Goal: Information Seeking & Learning: Learn about a topic

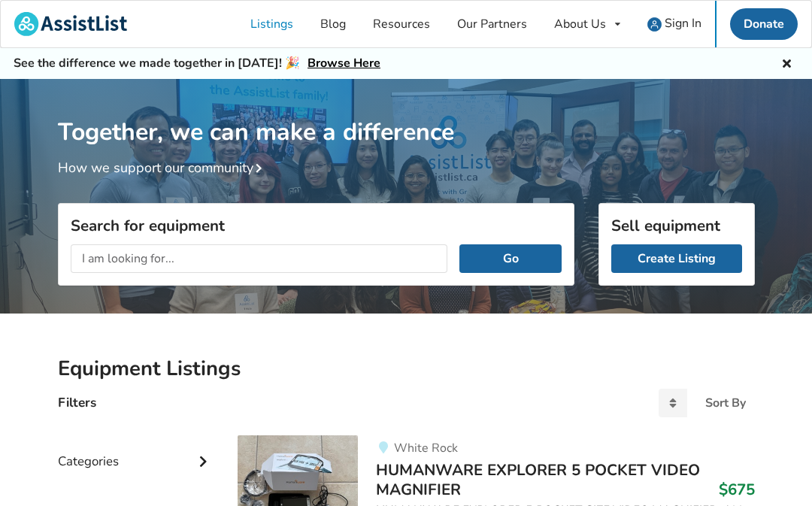
click at [316, 253] on input "text" at bounding box center [259, 258] width 377 height 29
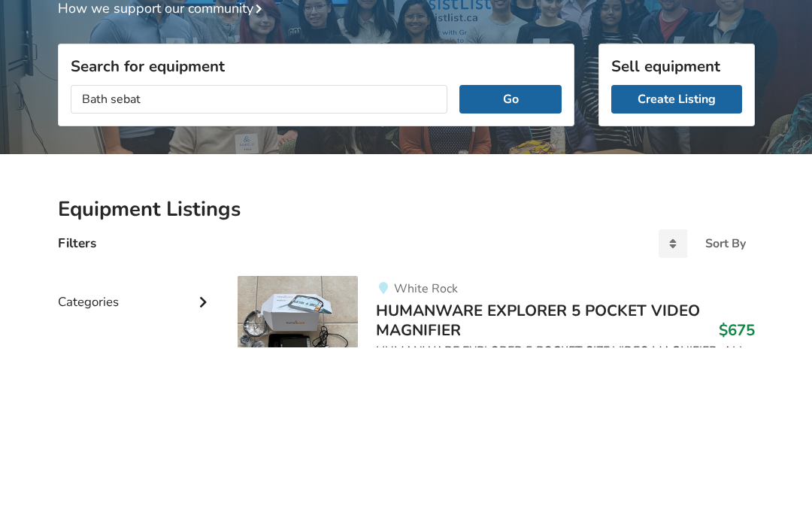
click at [510, 244] on button "Go" at bounding box center [509, 258] width 101 height 29
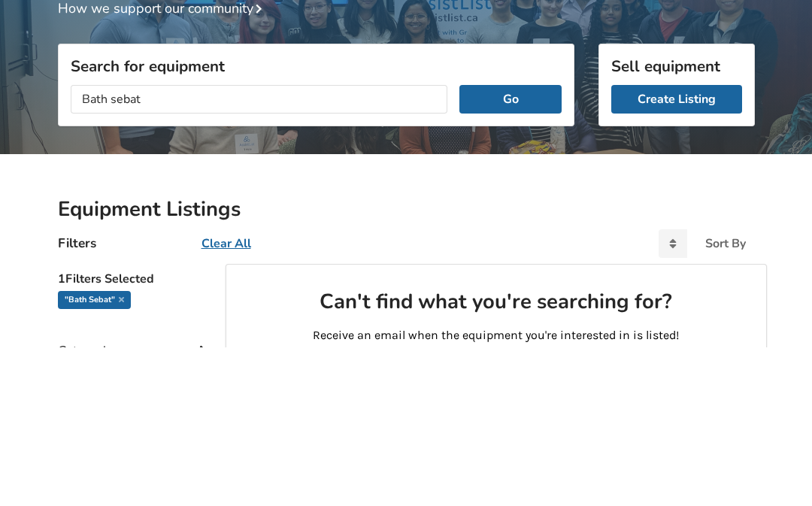
click at [232, 244] on input "Bath sebat" at bounding box center [259, 258] width 377 height 29
click at [510, 244] on button "Go" at bounding box center [509, 258] width 101 height 29
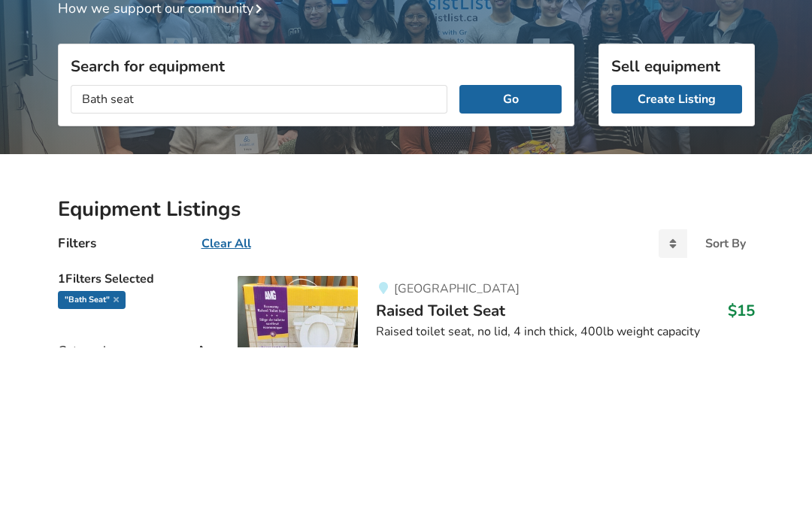
click at [531, 244] on button "Go" at bounding box center [509, 258] width 101 height 29
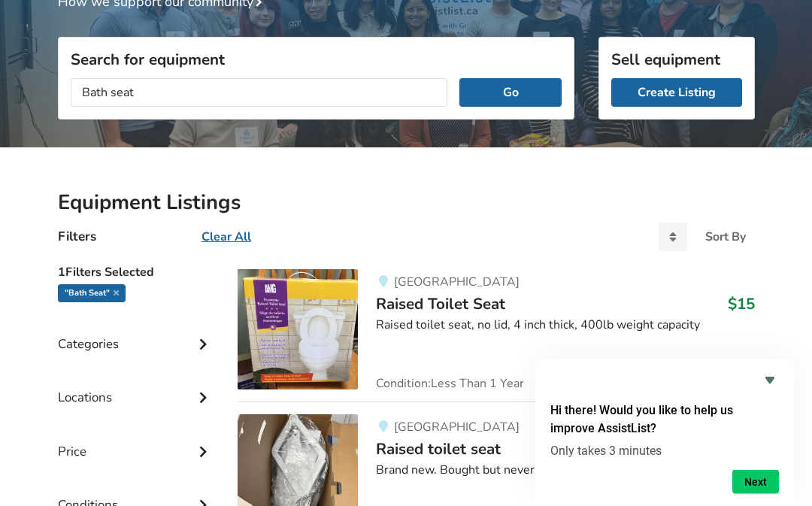
scroll to position [166, 0]
click at [338, 87] on input "Bath seat" at bounding box center [259, 92] width 377 height 29
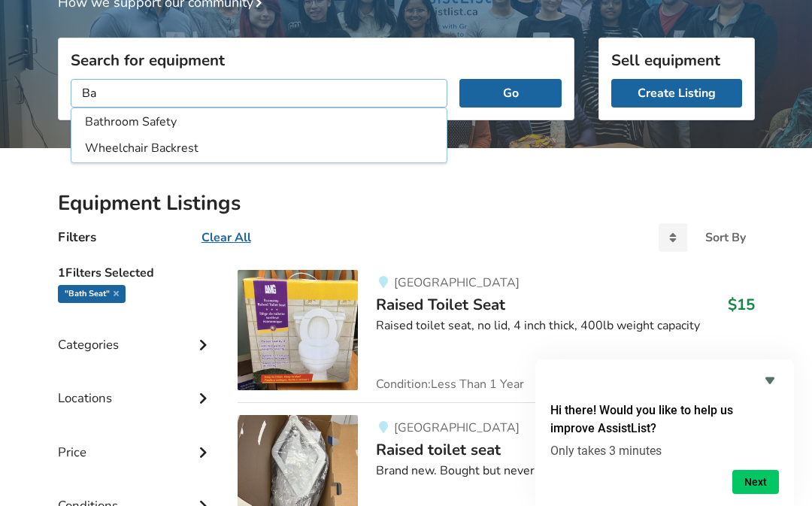
type input "B"
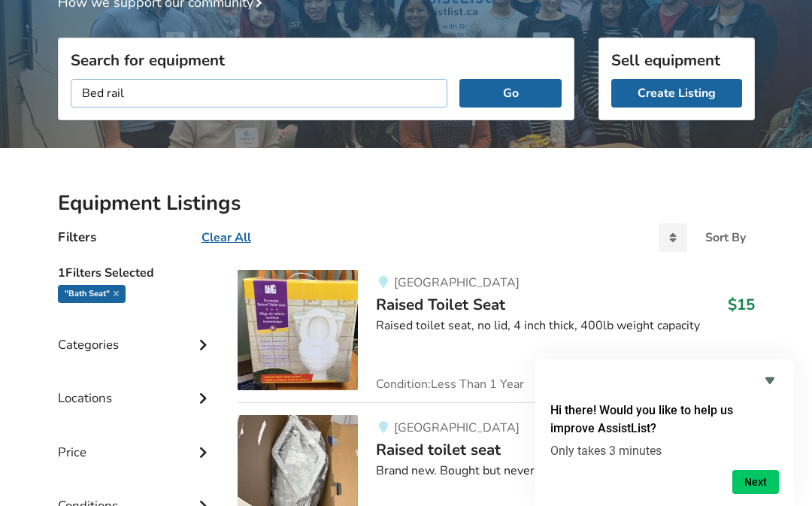
click at [510, 92] on button "Go" at bounding box center [509, 93] width 101 height 29
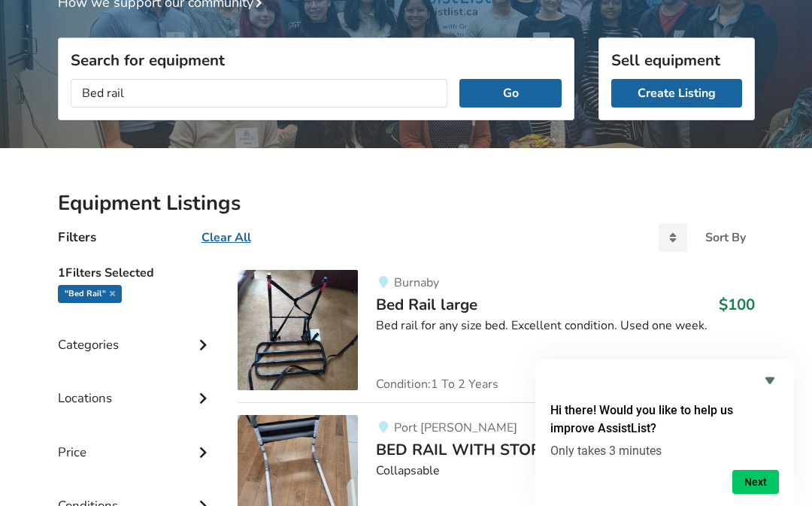
click at [525, 82] on button "Go" at bounding box center [509, 93] width 101 height 29
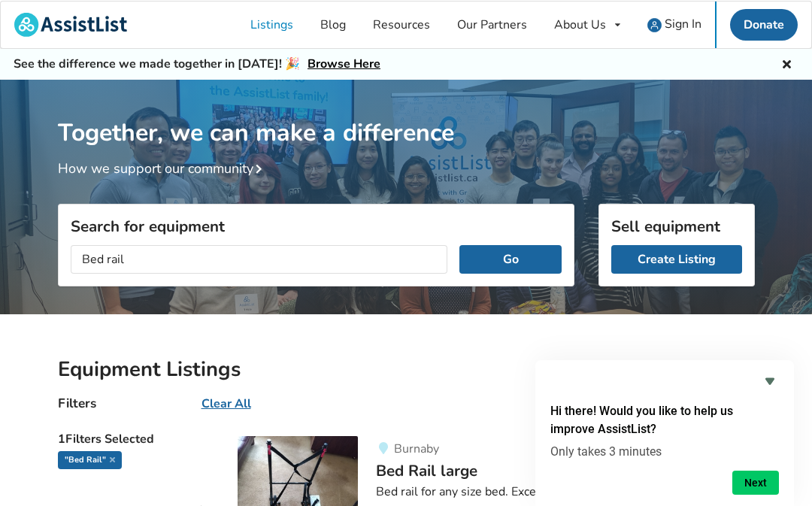
scroll to position [159, 0]
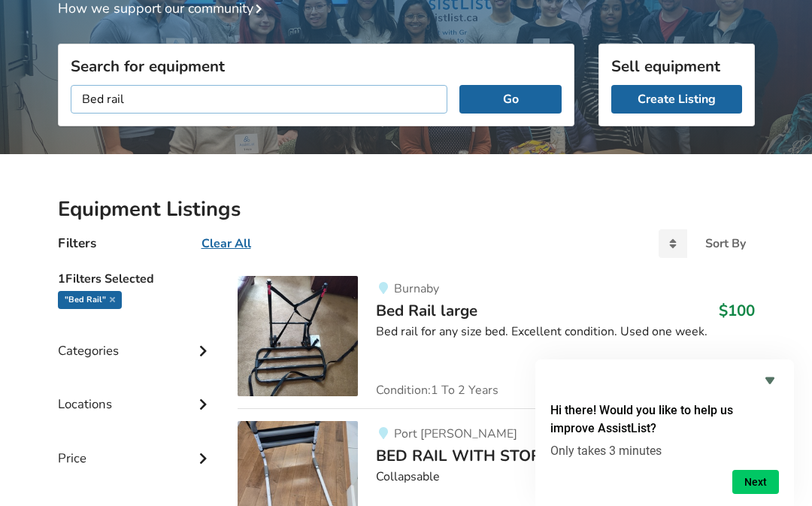
click at [291, 90] on input "Bed rail" at bounding box center [259, 99] width 377 height 29
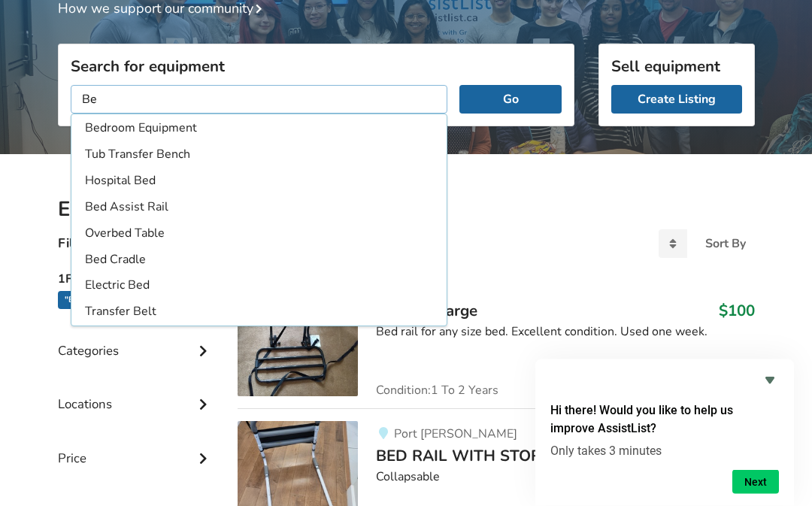
type input "B"
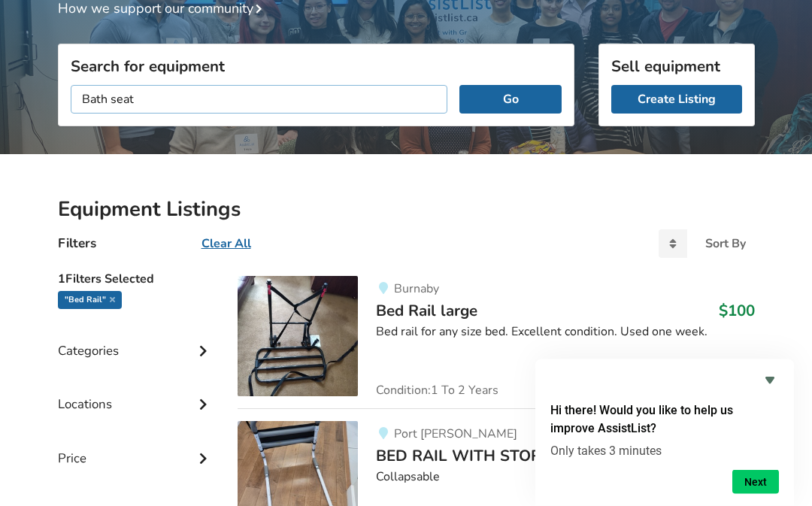
click at [510, 98] on button "Go" at bounding box center [509, 100] width 101 height 29
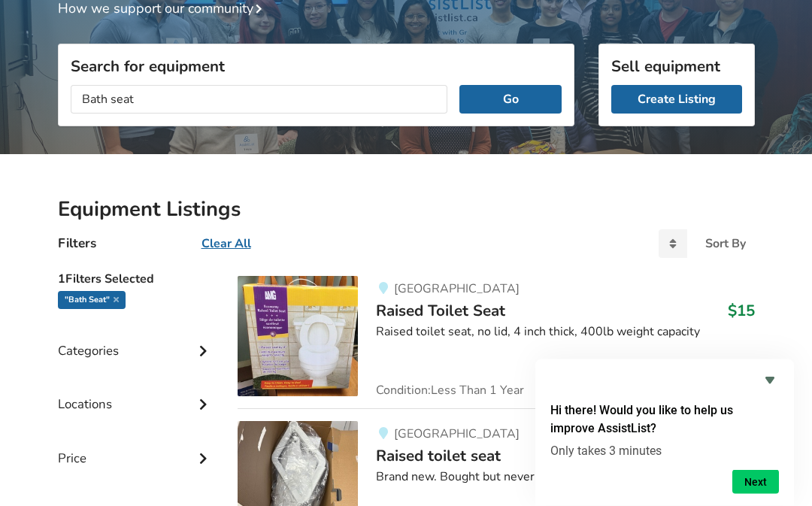
click at [540, 90] on button "Go" at bounding box center [509, 100] width 101 height 29
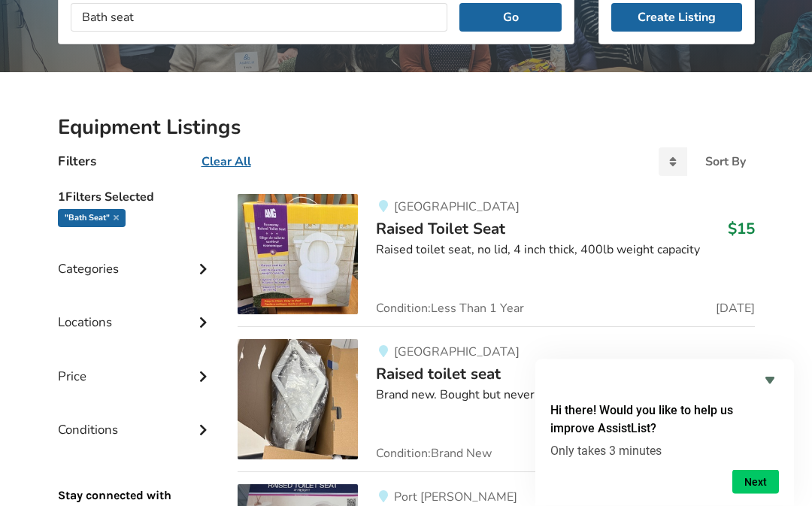
scroll to position [198, 0]
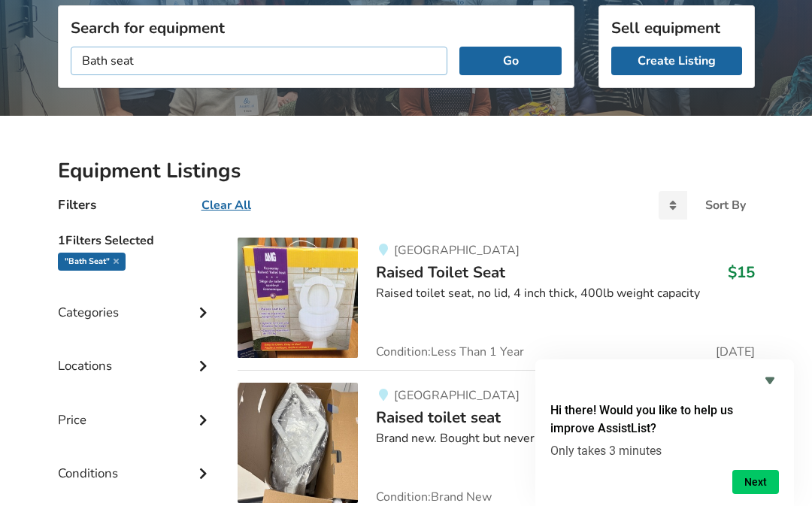
click at [108, 58] on input "Bath seat" at bounding box center [259, 61] width 377 height 29
click at [510, 60] on button "Go" at bounding box center [509, 61] width 101 height 29
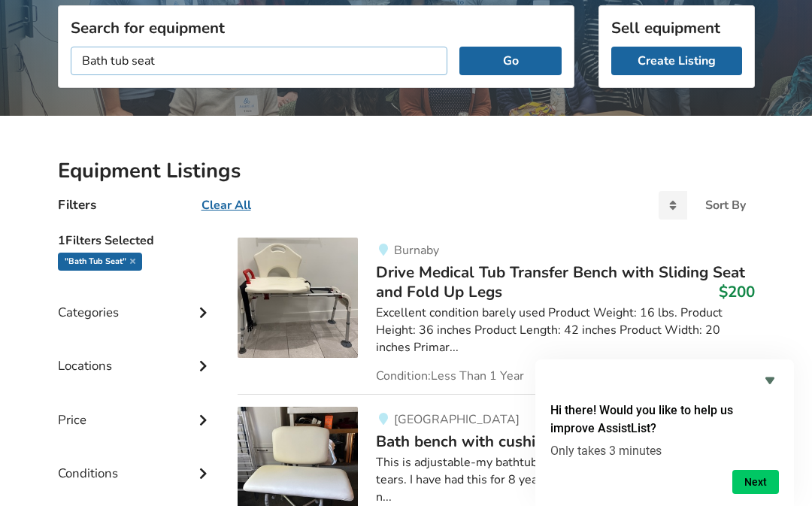
click at [510, 60] on button "Go" at bounding box center [509, 61] width 101 height 29
click at [530, 67] on button "Go" at bounding box center [509, 61] width 101 height 29
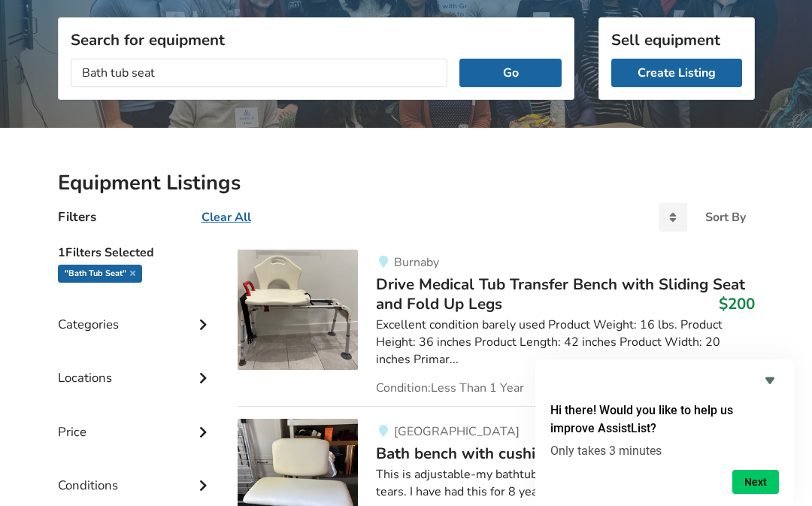
scroll to position [183, 0]
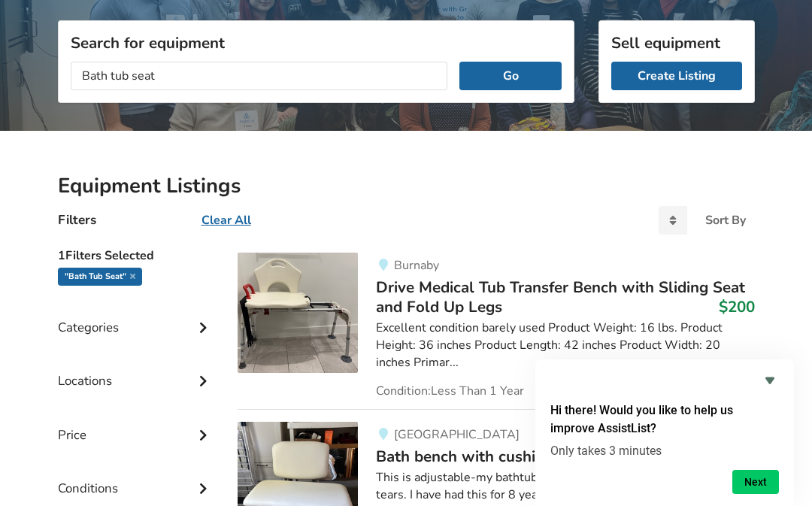
click at [772, 384] on icon "Hide survey" at bounding box center [769, 380] width 9 height 7
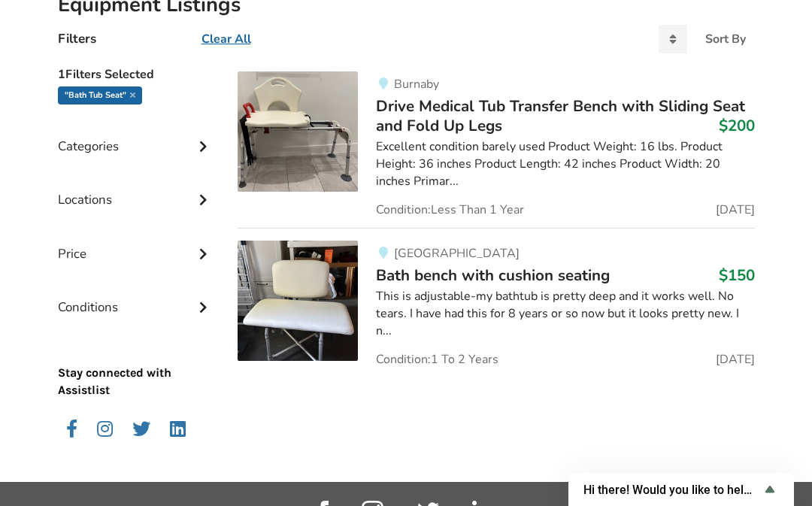
scroll to position [351, 0]
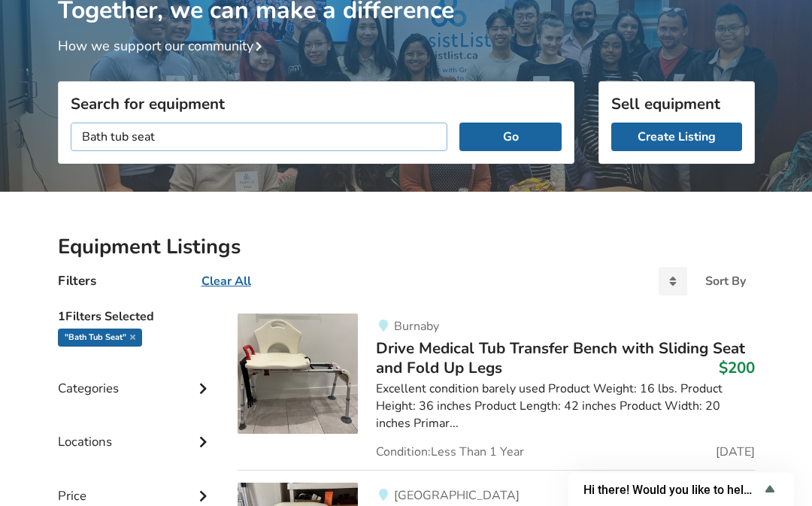
click at [192, 138] on input "Bath tub seat" at bounding box center [259, 137] width 377 height 29
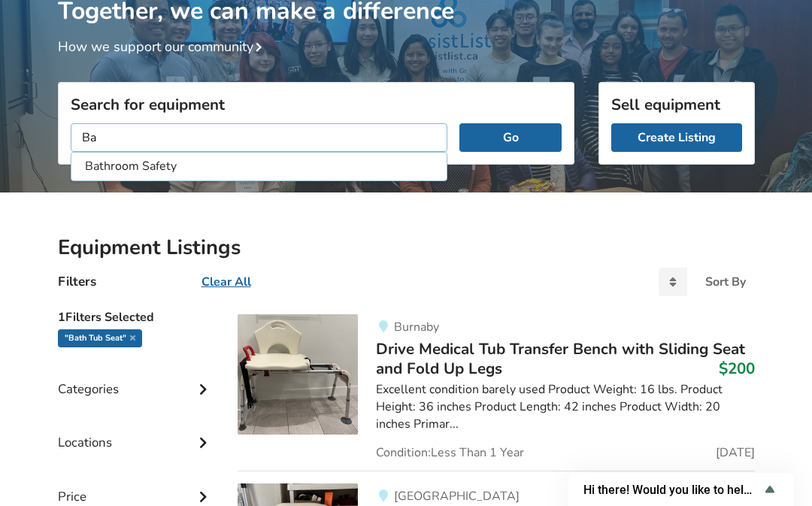
type input "B"
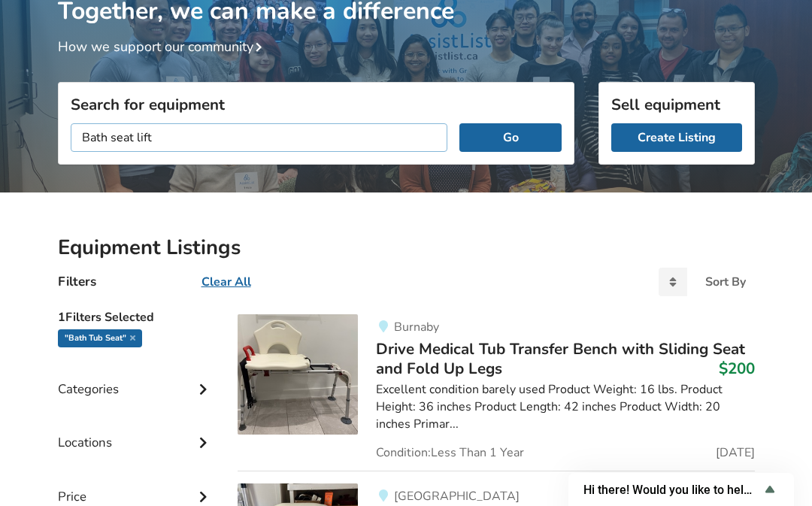
type input "Bath seat lift"
click at [510, 136] on button "Go" at bounding box center [509, 137] width 101 height 29
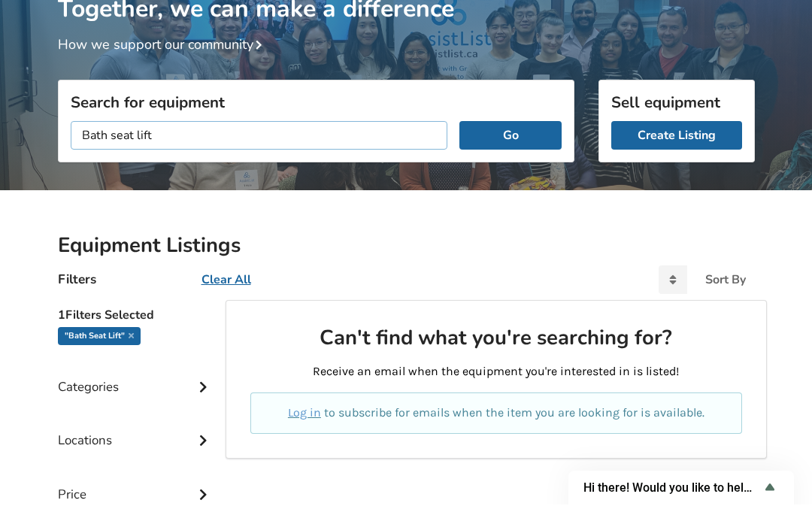
scroll to position [116, 0]
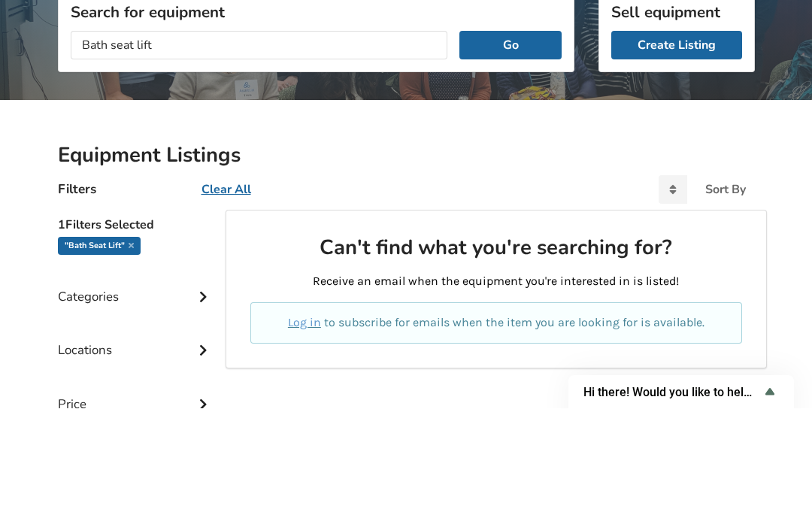
click at [538, 129] on button "Go" at bounding box center [509, 143] width 101 height 29
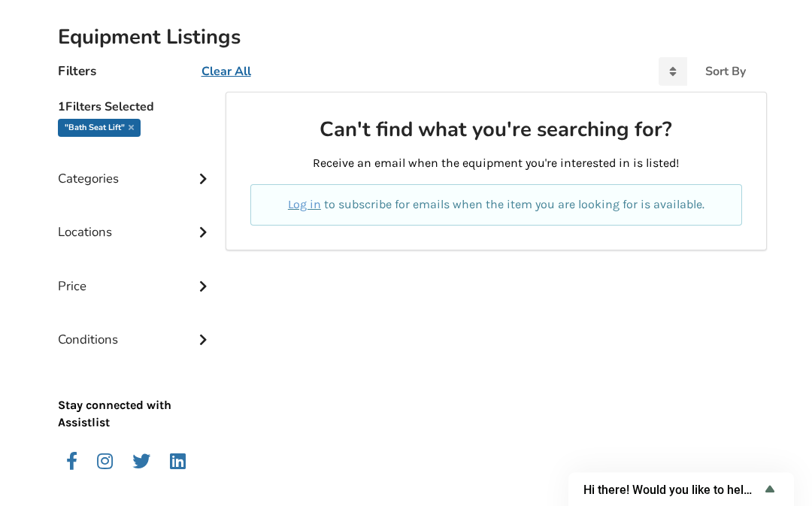
scroll to position [335, 0]
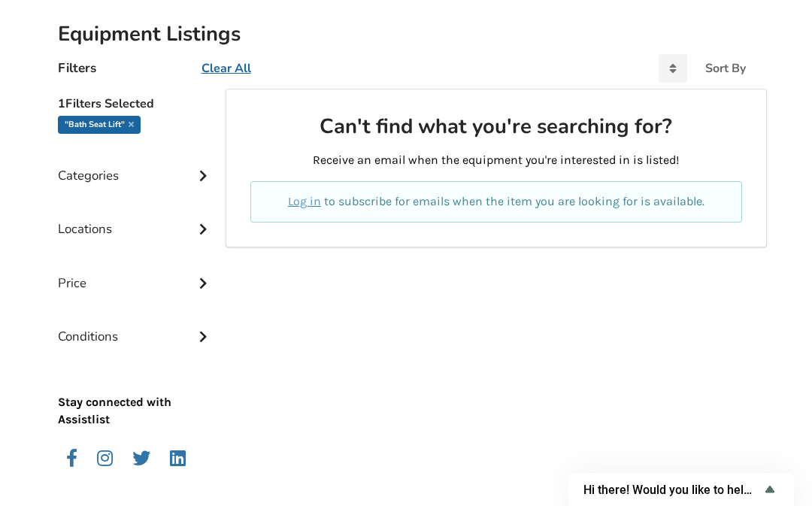
click at [93, 173] on div "Categories" at bounding box center [136, 164] width 156 height 53
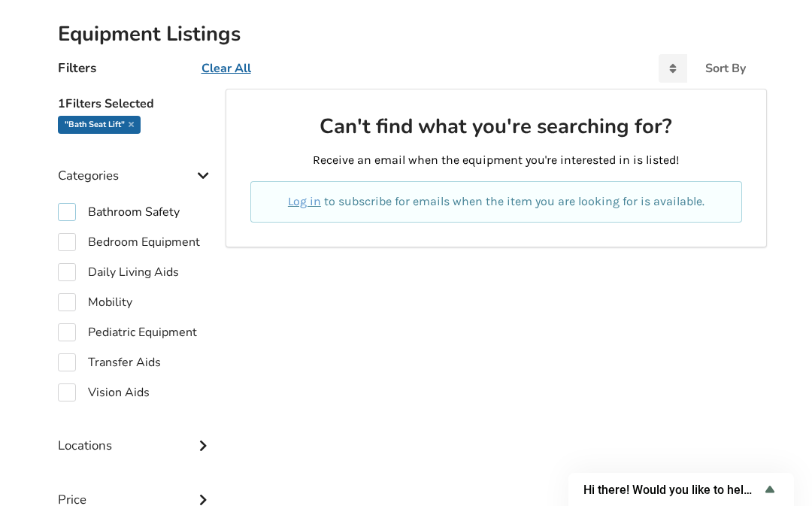
click at [65, 206] on label "Bathroom Safety" at bounding box center [119, 212] width 122 height 18
checkbox input "true"
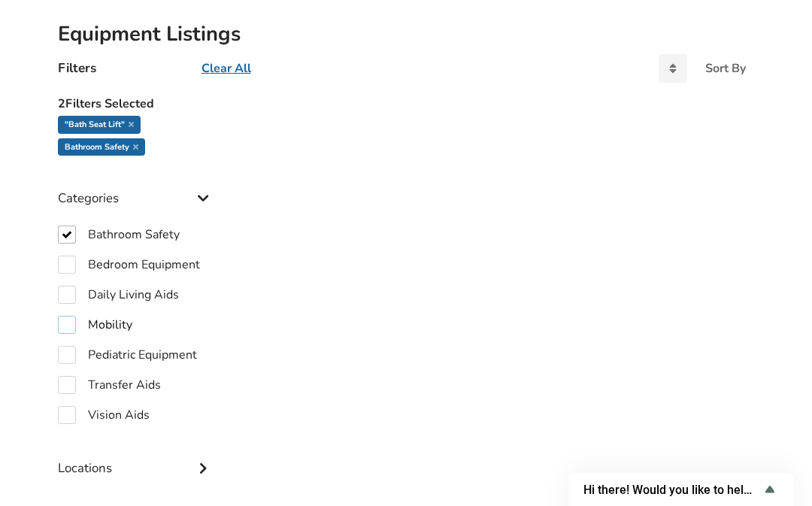
click at [62, 316] on label "Mobility" at bounding box center [95, 325] width 74 height 18
checkbox input "true"
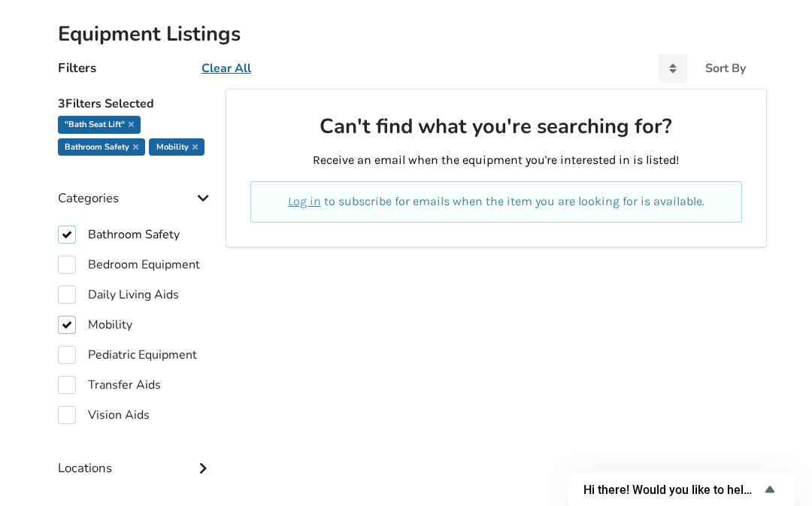
click at [65, 229] on label "Bathroom Safety" at bounding box center [119, 235] width 122 height 18
checkbox input "false"
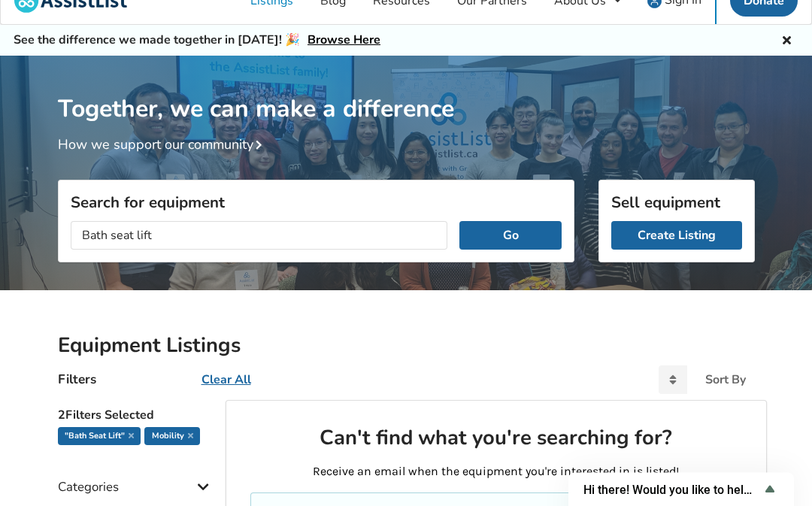
scroll to position [31, 0]
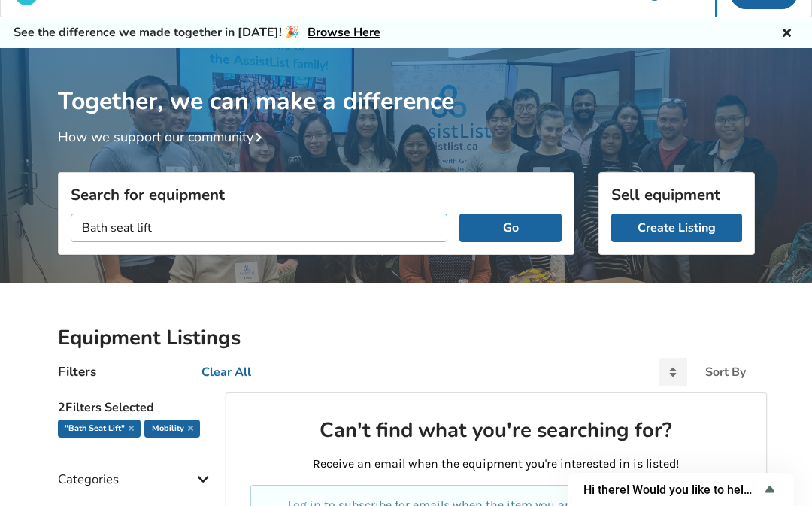
click at [227, 226] on input "Bath seat lift" at bounding box center [259, 227] width 377 height 29
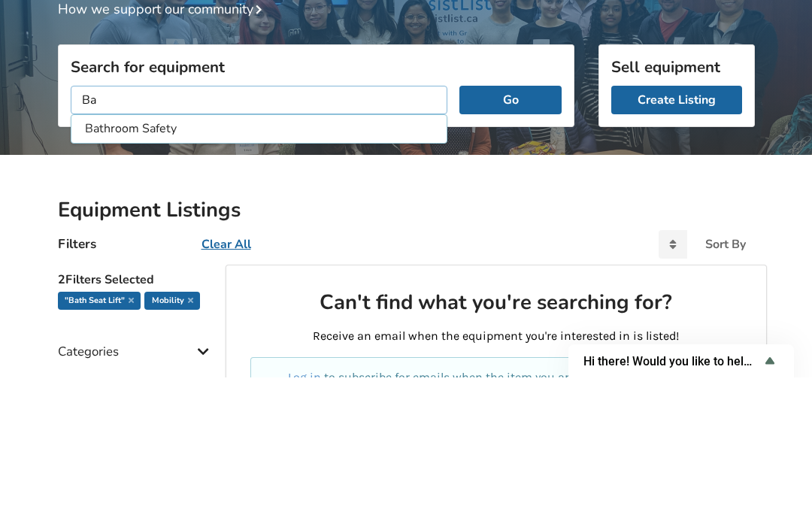
type input "B"
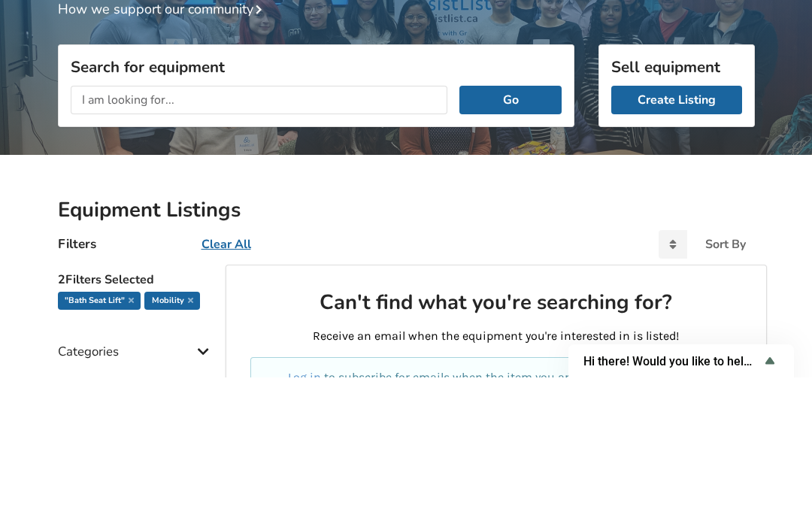
click at [35, 119] on div "Together, we can make a difference How we support our community" at bounding box center [406, 171] width 812 height 244
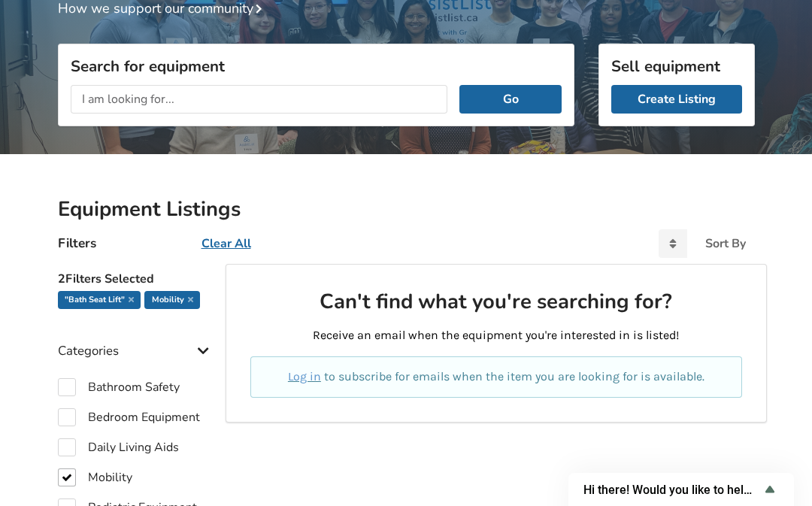
click at [216, 244] on u "Clear All" at bounding box center [226, 243] width 50 height 17
checkbox input "false"
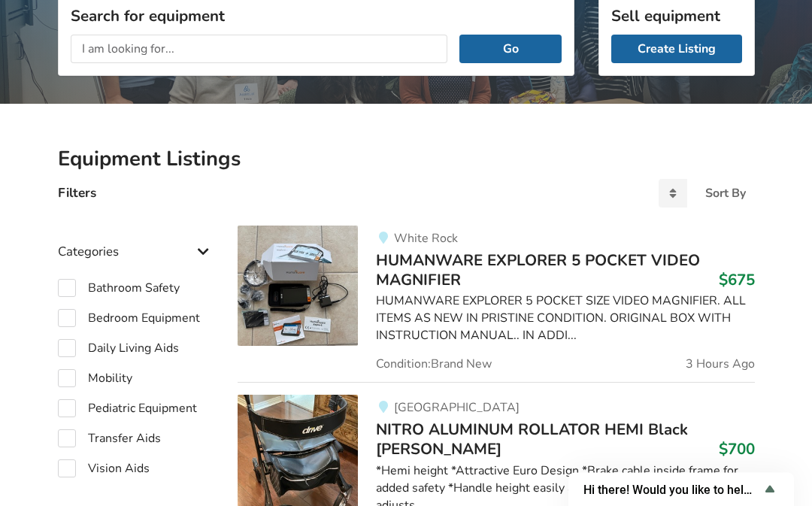
scroll to position [215, 0]
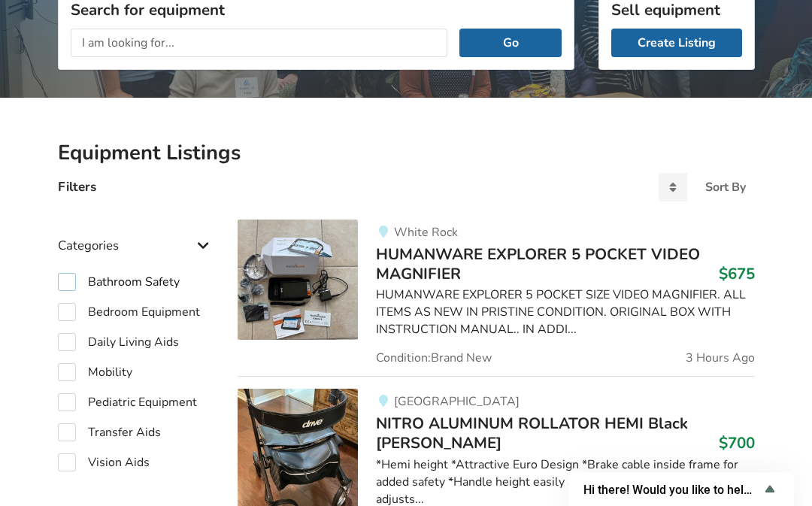
click at [103, 281] on label "Bathroom Safety" at bounding box center [119, 283] width 122 height 18
checkbox input "true"
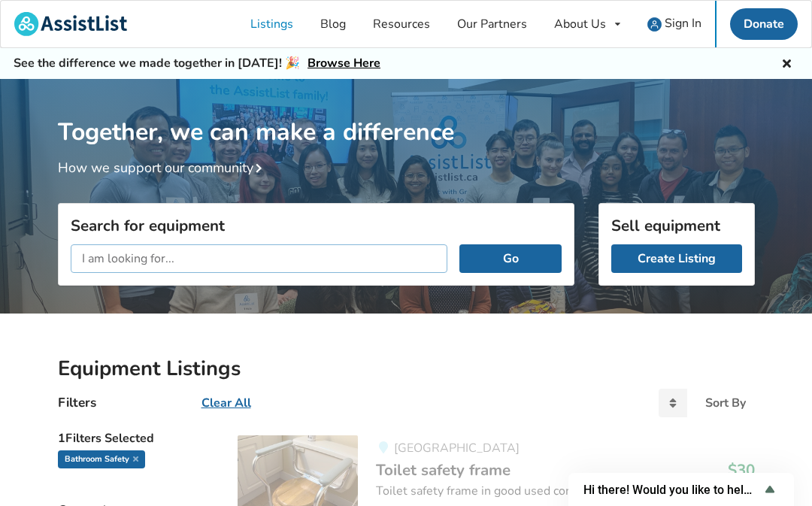
click at [266, 253] on input "text" at bounding box center [259, 258] width 377 height 29
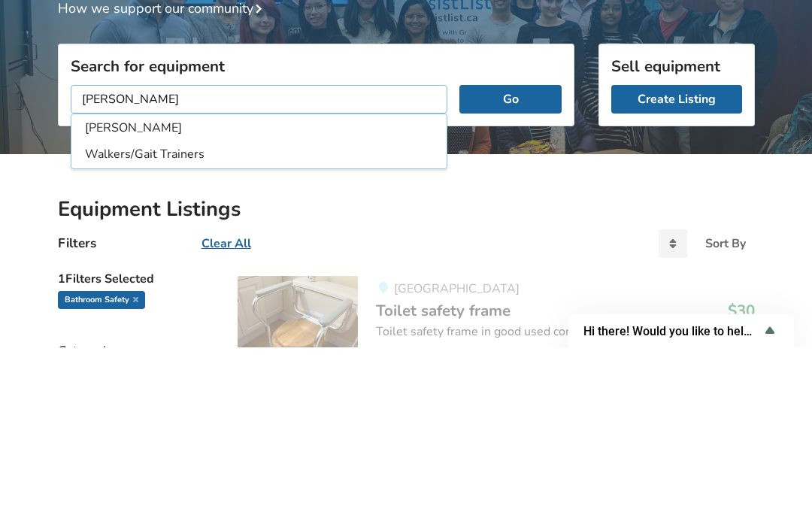
type input "[PERSON_NAME]"
click at [510, 244] on button "Go" at bounding box center [509, 258] width 101 height 29
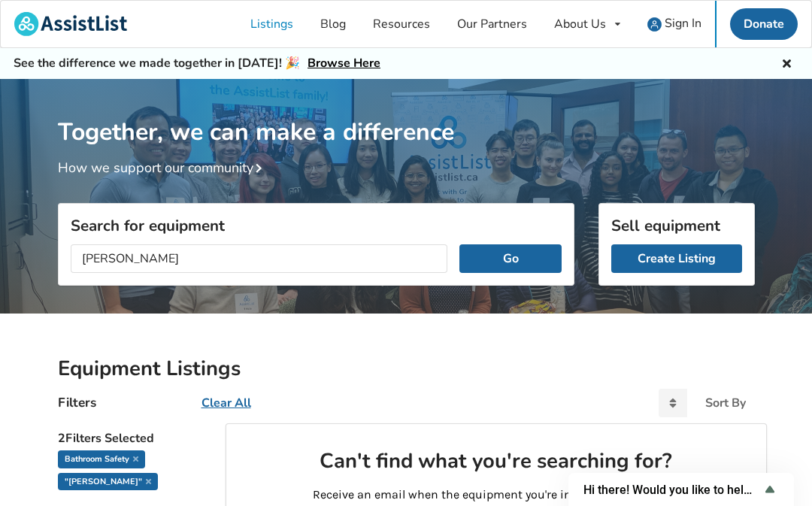
scroll to position [4, 0]
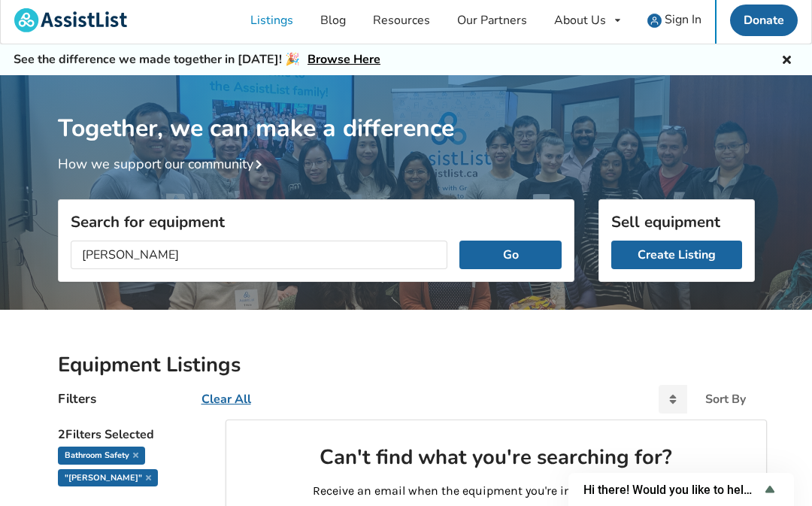
click at [226, 392] on u "Clear All" at bounding box center [226, 399] width 50 height 17
checkbox input "false"
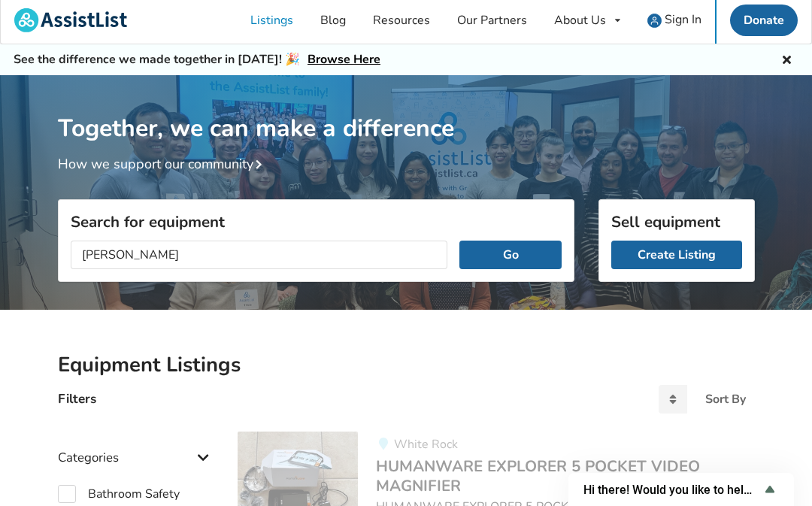
click at [519, 251] on button "Go" at bounding box center [509, 255] width 101 height 29
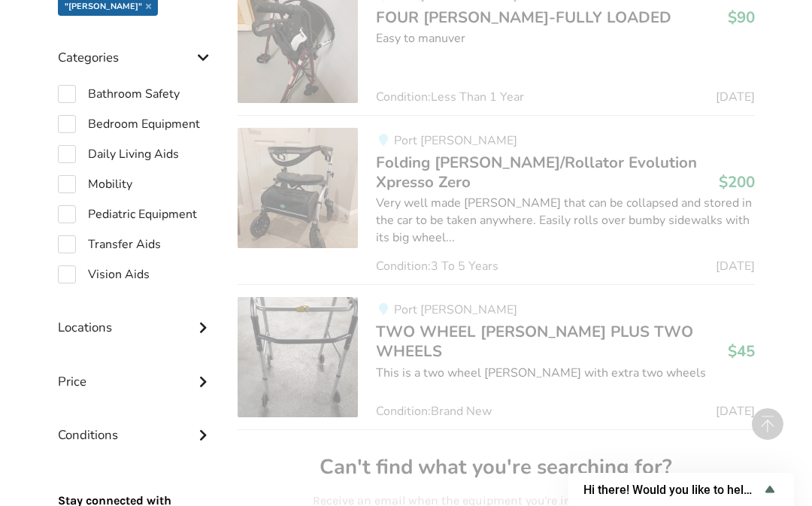
scroll to position [453, 0]
click at [115, 177] on label "Mobility" at bounding box center [95, 184] width 74 height 18
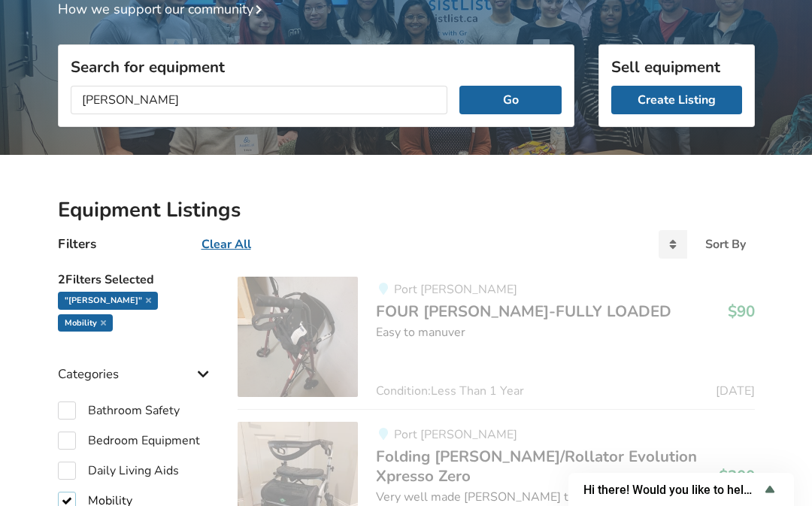
scroll to position [155, 0]
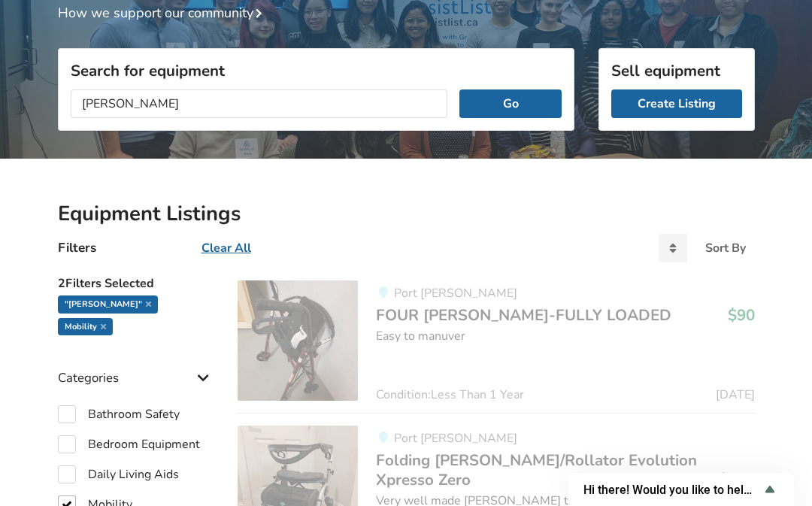
click at [229, 241] on u "Clear All" at bounding box center [226, 248] width 50 height 17
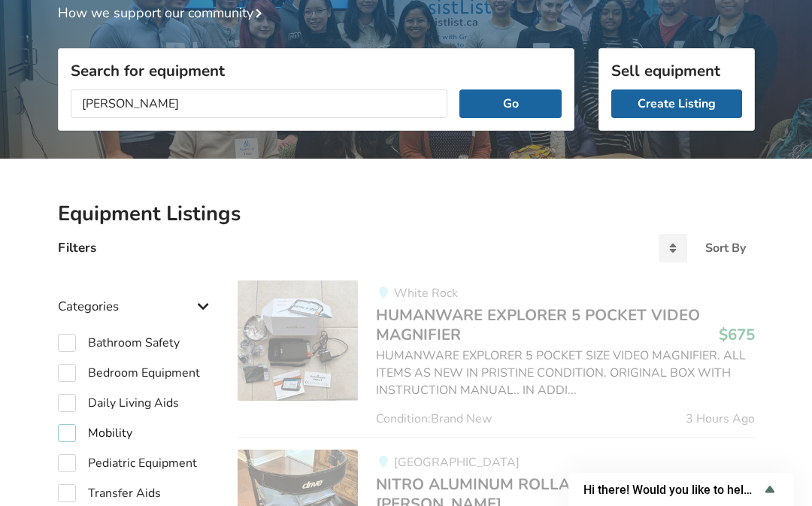
click at [64, 424] on label "Mobility" at bounding box center [95, 433] width 74 height 18
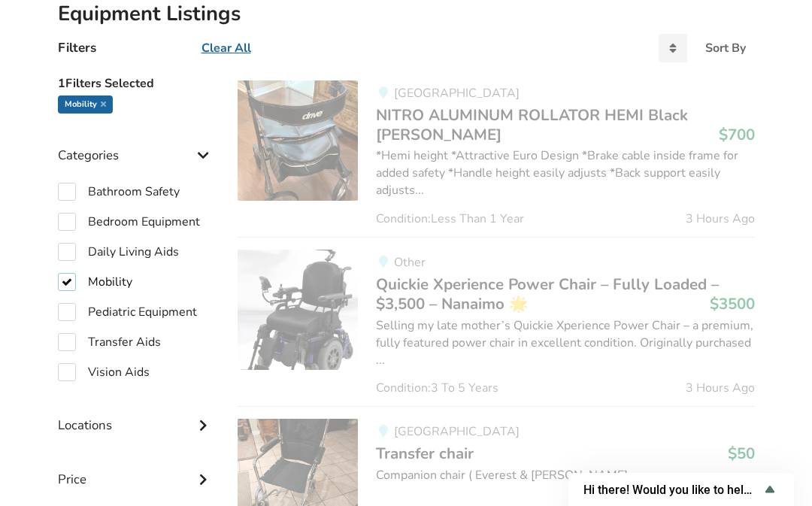
scroll to position [354, 0]
click at [68, 280] on label "Mobility" at bounding box center [95, 283] width 74 height 18
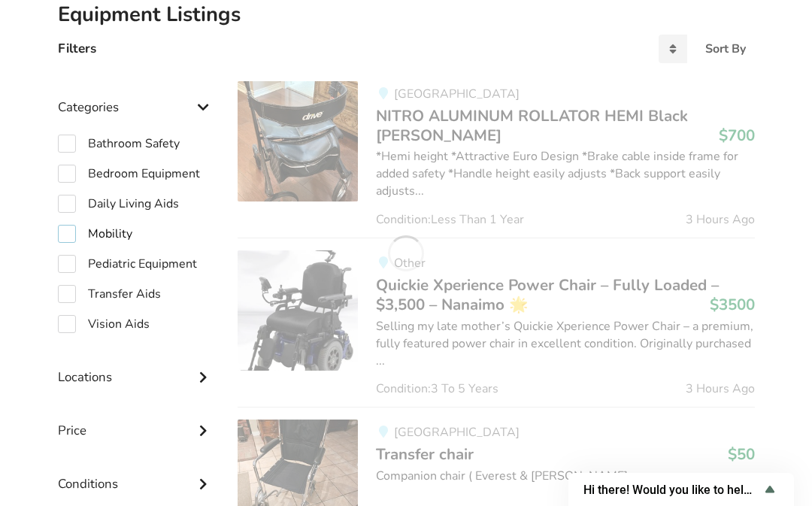
click at [63, 241] on label "Mobility" at bounding box center [95, 234] width 74 height 18
checkbox input "true"
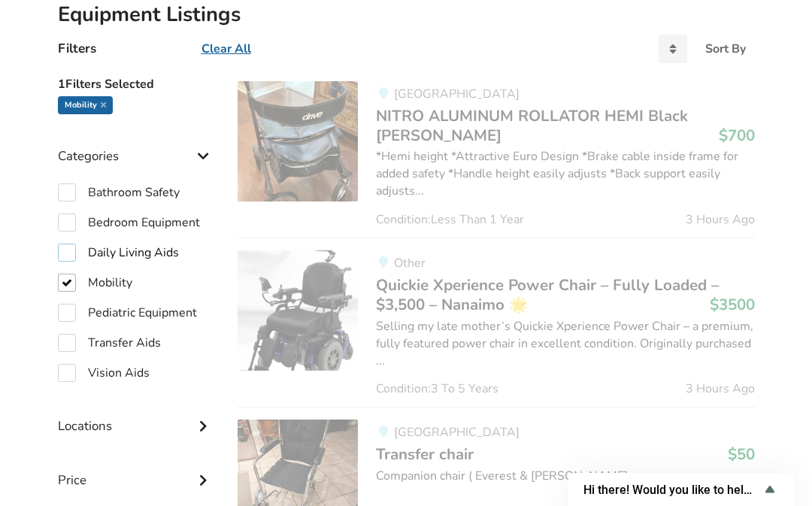
click at [65, 253] on label "Daily Living Aids" at bounding box center [118, 253] width 121 height 18
checkbox input "true"
click at [74, 274] on label "Mobility" at bounding box center [95, 283] width 74 height 18
checkbox input "false"
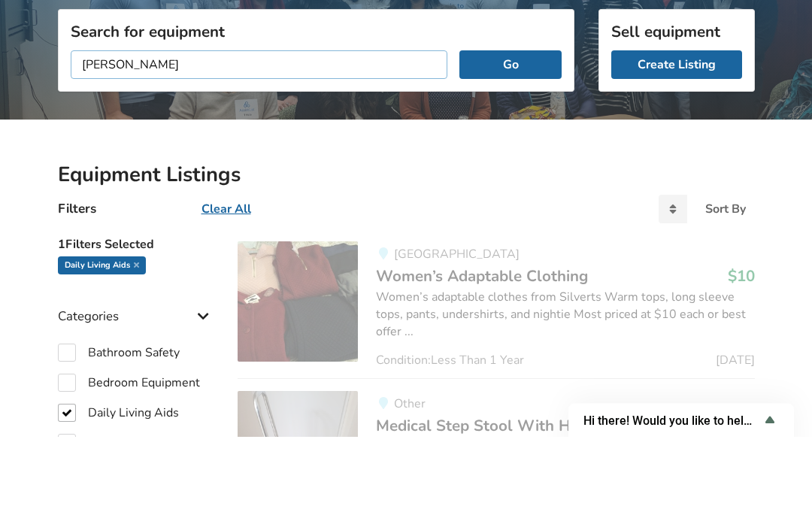
scroll to position [194, 0]
